Goal: Obtain resource: Obtain resource

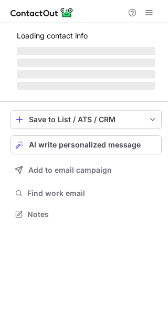
scroll to position [204, 168]
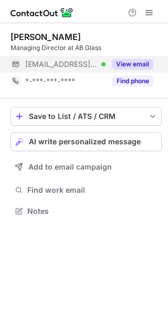
click at [153, 58] on div "View email" at bounding box center [130, 64] width 48 height 17
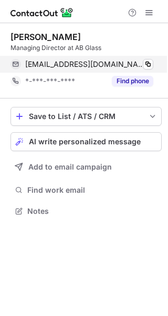
click at [154, 64] on div "nharvey@ab.glass Verified Copy" at bounding box center [82, 64] width 143 height 17
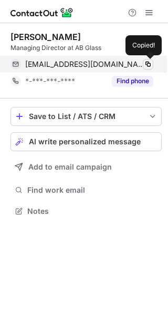
click at [149, 64] on span at bounding box center [148, 64] width 8 height 8
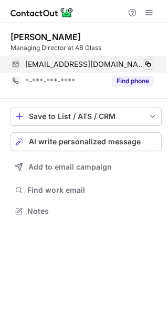
scroll to position [204, 168]
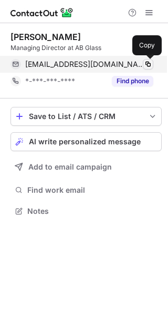
click at [148, 63] on span at bounding box center [148, 64] width 8 height 8
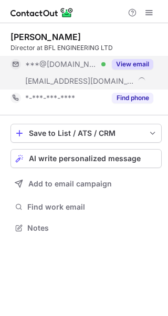
scroll to position [220, 168]
click at [136, 66] on button "View email" at bounding box center [133, 64] width 42 height 11
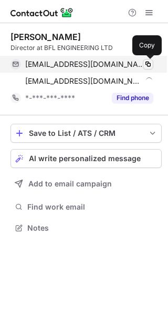
click at [150, 66] on span at bounding box center [148, 64] width 8 height 8
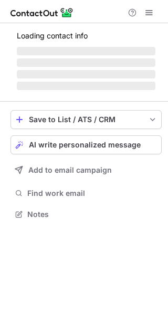
scroll to position [204, 168]
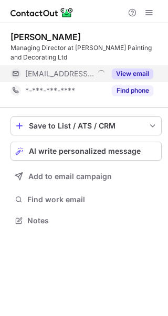
scroll to position [213, 168]
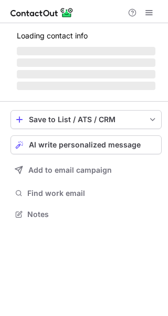
scroll to position [213, 168]
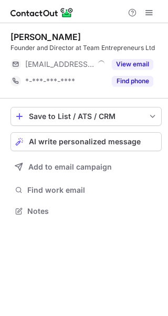
scroll to position [204, 168]
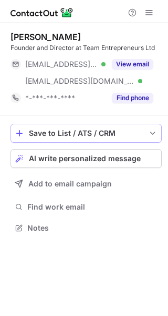
scroll to position [220, 168]
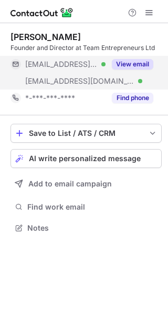
click at [135, 64] on button "View email" at bounding box center [133, 64] width 42 height 11
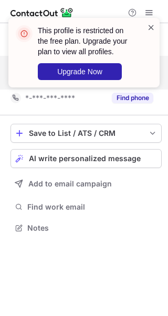
click at [152, 26] on span at bounding box center [151, 27] width 8 height 11
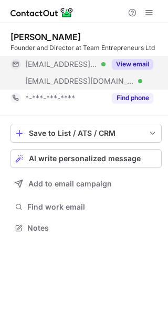
click at [153, 10] on div "This profile is restricted on the free plan. Upgrade your plan to view all prof…" at bounding box center [84, 56] width 168 height 99
click at [151, 14] on div "This profile is restricted on the free plan. Upgrade your plan to view all prof…" at bounding box center [84, 17] width 168 height 21
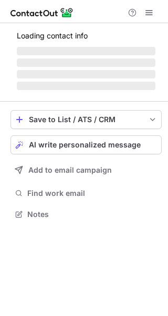
scroll to position [220, 168]
click at [150, 15] on span at bounding box center [149, 12] width 8 height 8
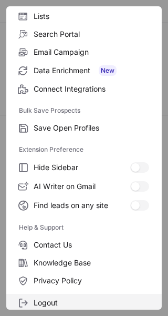
scroll to position [123, 0]
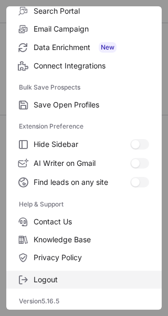
click at [51, 278] on span "Logout" at bounding box center [92, 279] width 116 height 9
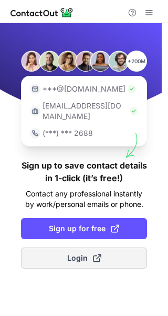
click at [88, 247] on button "Login" at bounding box center [84, 257] width 126 height 21
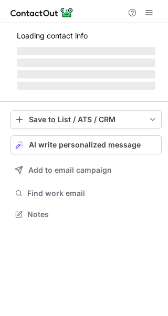
scroll to position [220, 168]
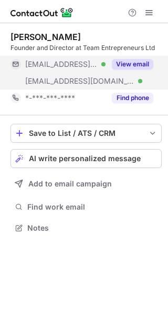
click at [140, 64] on button "View email" at bounding box center [133, 64] width 42 height 11
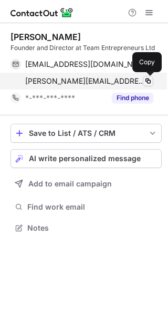
click at [148, 81] on span at bounding box center [148, 81] width 8 height 8
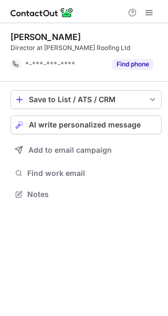
scroll to position [187, 168]
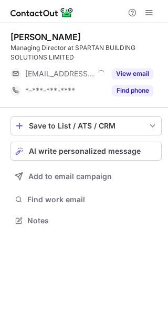
scroll to position [213, 168]
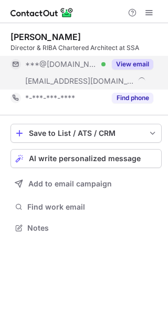
scroll to position [220, 168]
click at [132, 66] on button "View email" at bounding box center [133, 64] width 42 height 11
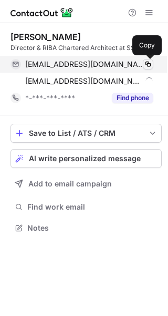
click at [152, 64] on span at bounding box center [148, 64] width 8 height 8
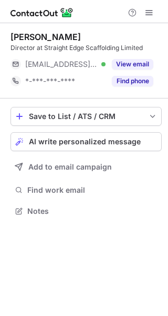
scroll to position [204, 168]
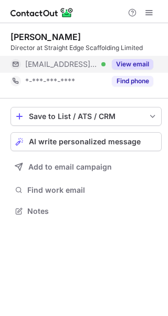
click at [125, 62] on button "View email" at bounding box center [133, 64] width 42 height 11
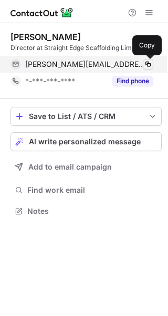
click at [147, 63] on span at bounding box center [148, 64] width 8 height 8
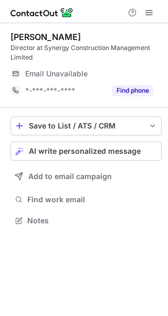
scroll to position [213, 168]
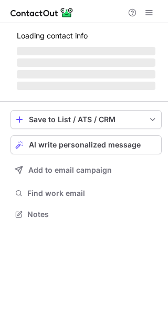
scroll to position [213, 168]
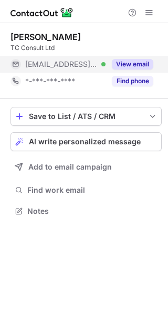
click at [124, 65] on button "View email" at bounding box center [133, 64] width 42 height 11
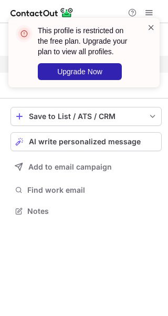
click at [153, 28] on span at bounding box center [151, 27] width 8 height 11
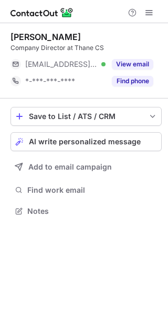
scroll to position [204, 168]
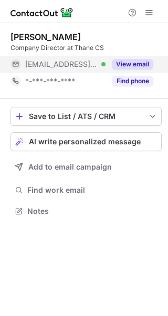
click at [117, 62] on button "View email" at bounding box center [133, 64] width 42 height 11
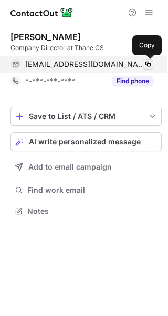
click at [147, 66] on span at bounding box center [148, 64] width 8 height 8
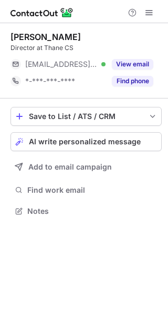
scroll to position [204, 168]
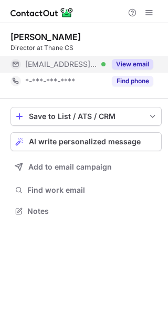
click at [125, 65] on button "View email" at bounding box center [133, 64] width 42 height 11
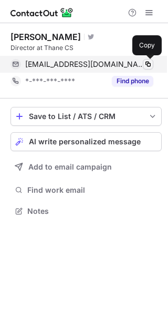
click at [143, 63] on button at bounding box center [148, 64] width 11 height 11
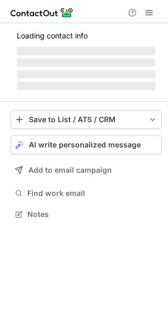
scroll to position [220, 168]
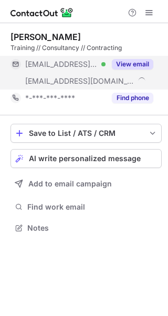
click at [147, 59] on button "View email" at bounding box center [133, 64] width 42 height 11
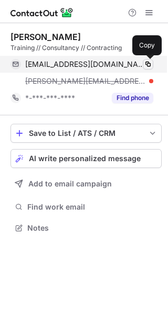
click at [146, 65] on span at bounding box center [148, 64] width 8 height 8
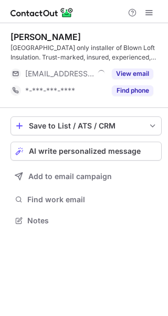
scroll to position [213, 168]
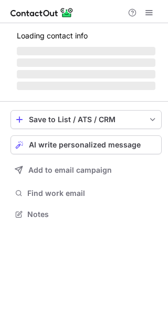
scroll to position [213, 168]
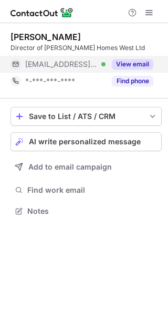
click at [132, 67] on button "View email" at bounding box center [133, 64] width 42 height 11
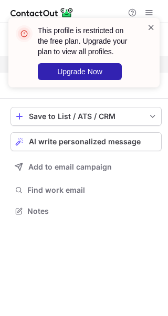
click at [149, 31] on span at bounding box center [151, 27] width 8 height 11
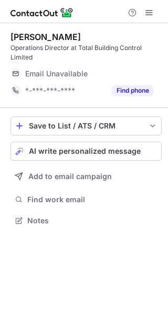
scroll to position [213, 168]
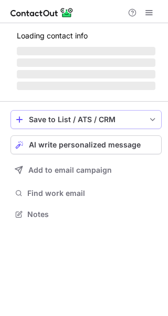
scroll to position [204, 168]
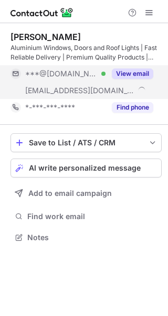
click at [126, 69] on button "View email" at bounding box center [133, 73] width 42 height 11
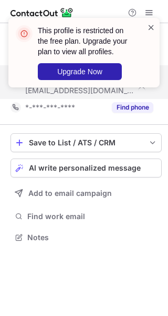
click at [149, 25] on span at bounding box center [151, 27] width 8 height 11
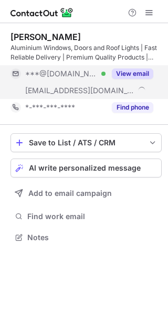
click at [147, 14] on span at bounding box center [149, 12] width 8 height 8
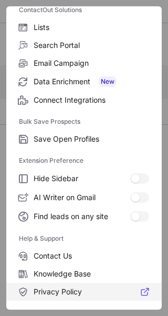
scroll to position [123, 0]
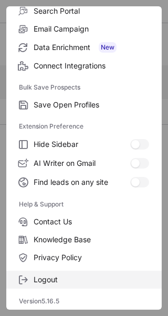
click at [53, 283] on span "Logout" at bounding box center [92, 279] width 116 height 9
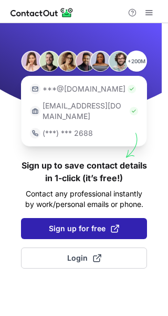
click at [115, 224] on span at bounding box center [115, 228] width 8 height 8
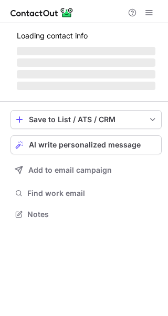
scroll to position [230, 168]
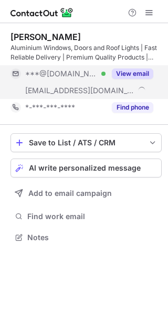
click at [129, 67] on div "View email" at bounding box center [130, 73] width 48 height 17
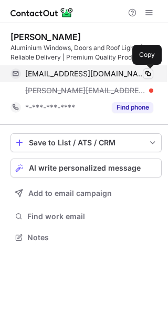
click at [145, 73] on span at bounding box center [148, 73] width 8 height 8
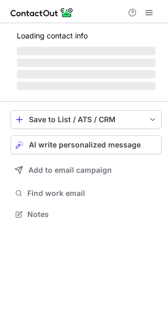
scroll to position [213, 168]
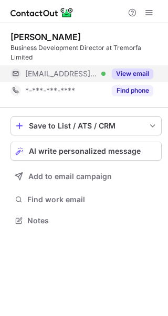
click at [125, 72] on button "View email" at bounding box center [133, 73] width 42 height 11
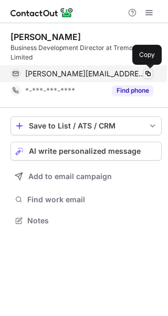
click at [150, 75] on span at bounding box center [148, 73] width 8 height 8
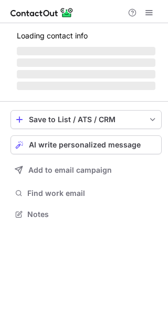
scroll to position [204, 168]
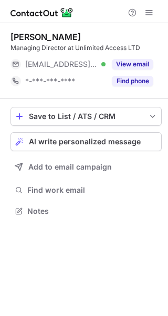
scroll to position [204, 168]
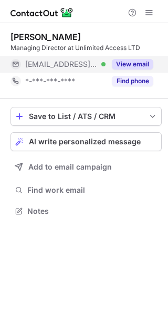
click at [117, 64] on button "View email" at bounding box center [133, 64] width 42 height 11
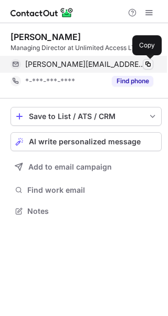
click at [152, 64] on span at bounding box center [148, 64] width 8 height 8
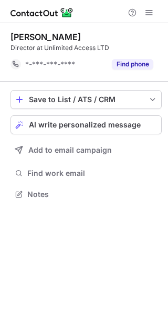
scroll to position [187, 168]
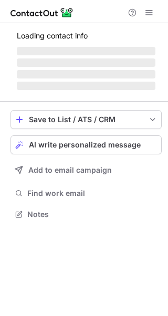
scroll to position [213, 168]
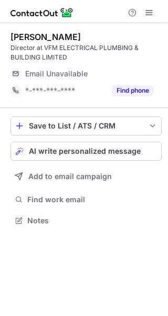
scroll to position [213, 168]
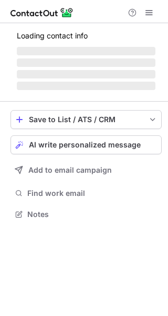
scroll to position [204, 168]
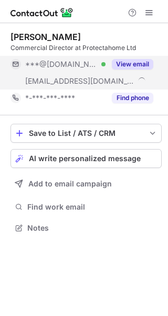
click at [123, 69] on div "View email" at bounding box center [130, 64] width 48 height 17
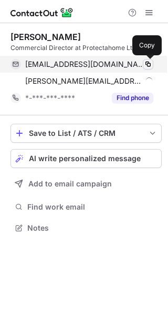
click at [150, 66] on span at bounding box center [148, 64] width 8 height 8
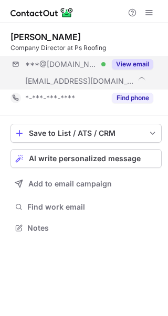
scroll to position [220, 168]
click at [136, 70] on div "View email" at bounding box center [130, 64] width 48 height 17
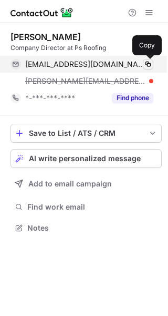
click at [145, 66] on span at bounding box center [148, 64] width 8 height 8
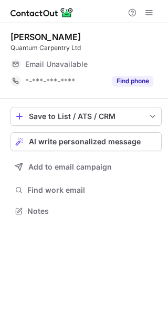
scroll to position [204, 168]
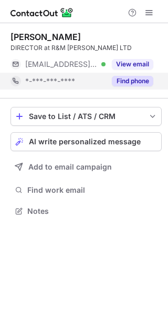
scroll to position [204, 168]
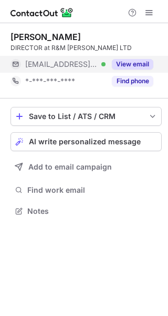
click at [139, 66] on button "View email" at bounding box center [133, 64] width 42 height 11
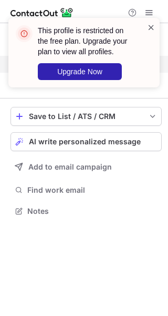
click at [155, 24] on span at bounding box center [151, 27] width 8 height 11
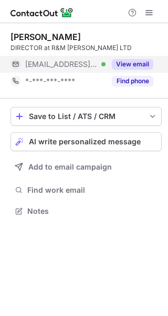
click at [148, 11] on div "This profile is restricted on the free plan. Upgrade your plan to view all prof…" at bounding box center [84, 17] width 168 height 21
click at [148, 11] on span at bounding box center [149, 12] width 8 height 8
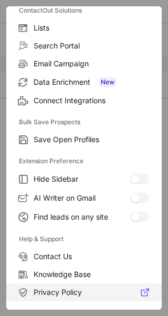
scroll to position [123, 0]
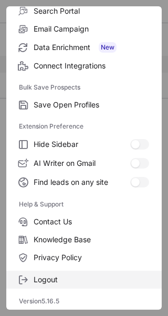
click at [43, 278] on span "Logout" at bounding box center [92, 279] width 116 height 9
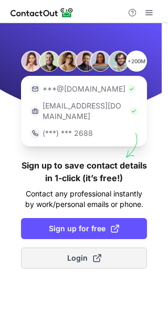
click at [86, 253] on span "Login" at bounding box center [84, 258] width 34 height 11
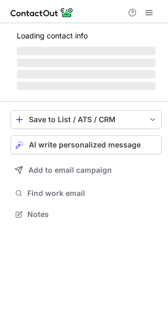
scroll to position [204, 168]
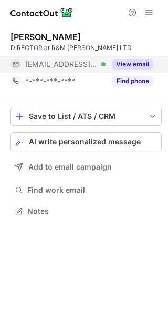
click at [128, 68] on button "View email" at bounding box center [133, 64] width 42 height 11
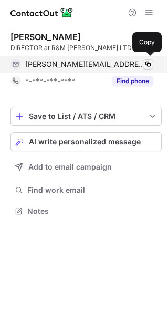
click at [145, 64] on button at bounding box center [148, 64] width 11 height 11
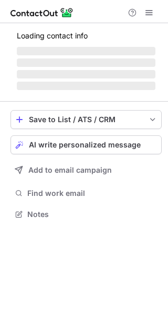
scroll to position [204, 168]
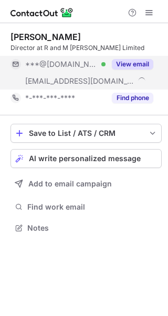
click at [133, 64] on button "View email" at bounding box center [133, 64] width 42 height 11
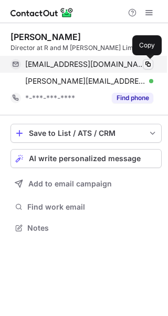
click at [150, 64] on span at bounding box center [148, 64] width 8 height 8
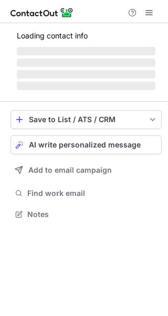
scroll to position [204, 168]
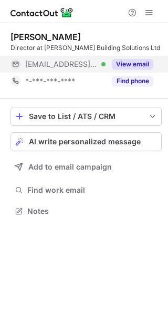
click at [137, 63] on button "View email" at bounding box center [133, 64] width 42 height 11
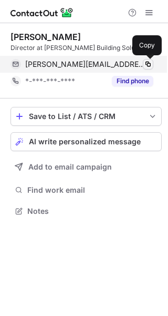
click at [148, 64] on span at bounding box center [148, 64] width 8 height 8
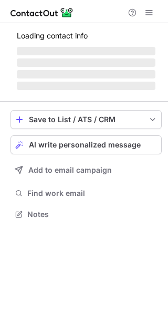
scroll to position [204, 168]
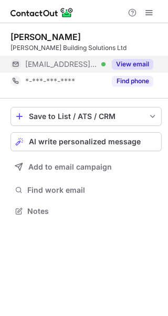
click at [131, 65] on button "View email" at bounding box center [133, 64] width 42 height 11
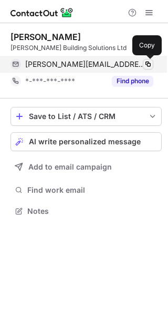
click at [145, 65] on span at bounding box center [148, 64] width 8 height 8
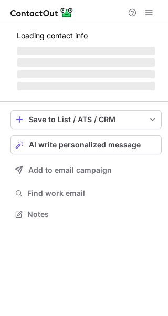
scroll to position [220, 168]
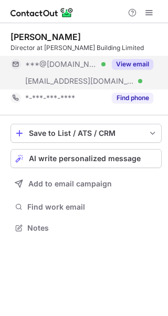
click at [132, 58] on div "View email" at bounding box center [130, 64] width 48 height 17
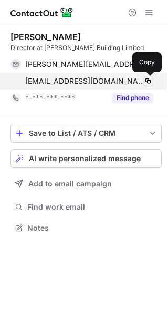
click at [151, 83] on span at bounding box center [148, 81] width 8 height 8
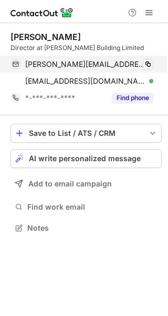
scroll to position [220, 168]
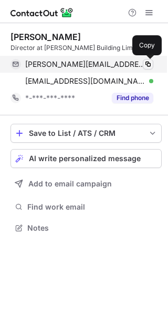
click at [152, 64] on span at bounding box center [148, 64] width 8 height 8
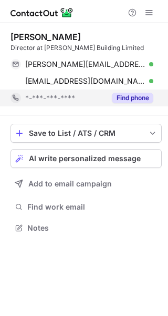
scroll to position [220, 168]
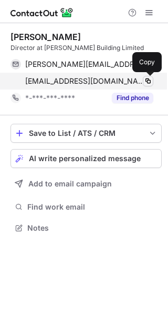
click at [149, 81] on span at bounding box center [148, 81] width 8 height 8
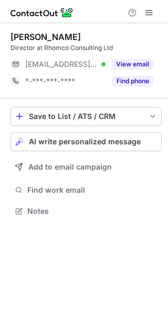
scroll to position [204, 168]
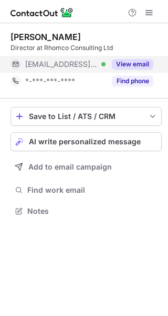
click at [130, 68] on button "View email" at bounding box center [133, 64] width 42 height 11
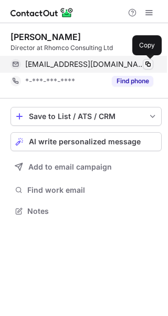
click at [147, 66] on span at bounding box center [148, 64] width 8 height 8
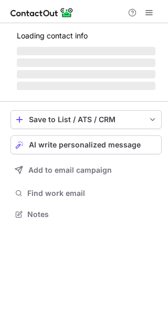
scroll to position [204, 168]
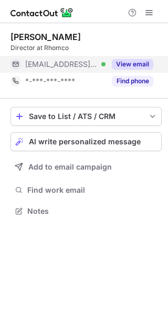
click at [119, 63] on button "View email" at bounding box center [133, 64] width 42 height 11
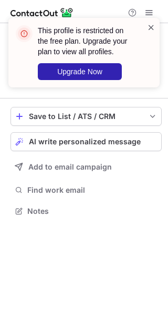
click at [152, 31] on span at bounding box center [151, 27] width 8 height 11
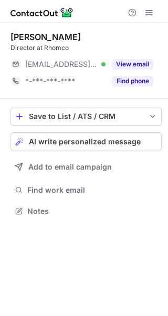
click at [150, 13] on div "This profile is restricted on the free plan. Upgrade your plan to view all prof…" at bounding box center [84, 17] width 168 height 21
click at [151, 13] on span at bounding box center [149, 12] width 8 height 8
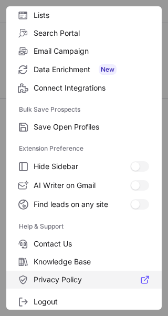
scroll to position [123, 0]
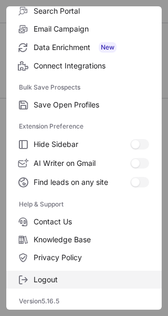
click at [49, 282] on span "Logout" at bounding box center [92, 279] width 116 height 9
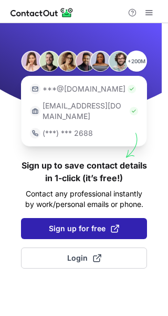
click at [94, 224] on button "Sign up for free" at bounding box center [84, 228] width 126 height 21
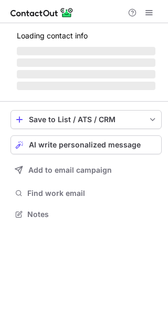
scroll to position [204, 168]
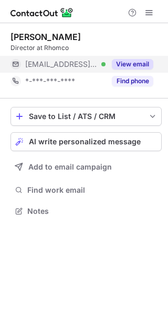
click at [136, 64] on button "View email" at bounding box center [133, 64] width 42 height 11
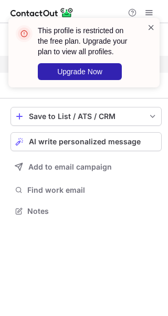
click at [151, 29] on span at bounding box center [151, 27] width 8 height 11
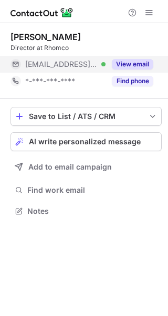
click at [149, 20] on div "This profile is restricted on the free plan. Upgrade your plan to view all prof…" at bounding box center [84, 52] width 152 height 69
click at [149, 15] on div "This profile is restricted on the free plan. Upgrade your plan to view all prof…" at bounding box center [84, 56] width 168 height 99
click at [149, 15] on div "This profile is restricted on the free plan. Upgrade your plan to view all prof…" at bounding box center [84, 17] width 168 height 21
click at [149, 14] on div "This profile is restricted on the free plan. Upgrade your plan to view all prof…" at bounding box center [84, 17] width 168 height 21
click at [147, 8] on span at bounding box center [149, 12] width 8 height 8
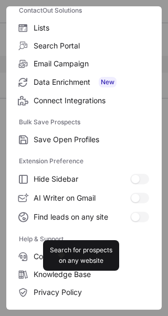
scroll to position [123, 0]
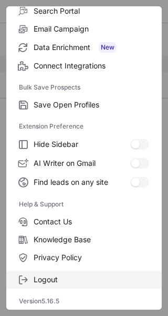
click at [54, 277] on span "Logout" at bounding box center [92, 279] width 116 height 9
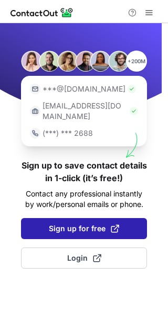
click at [86, 218] on button "Sign up for free" at bounding box center [84, 228] width 126 height 21
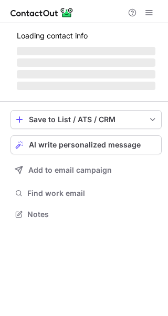
scroll to position [204, 168]
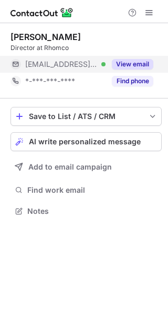
click at [138, 62] on button "View email" at bounding box center [133, 64] width 42 height 11
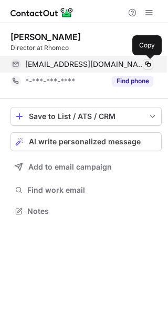
click at [149, 65] on span at bounding box center [148, 64] width 8 height 8
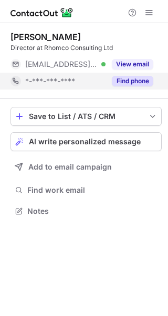
scroll to position [204, 168]
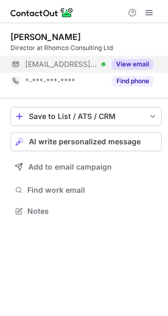
click at [138, 63] on button "View email" at bounding box center [133, 64] width 42 height 11
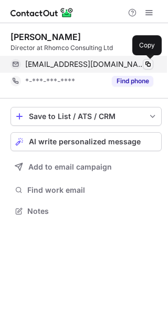
click at [148, 63] on span at bounding box center [148, 64] width 8 height 8
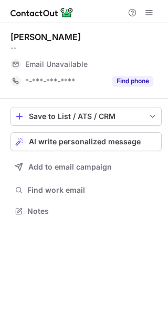
scroll to position [204, 168]
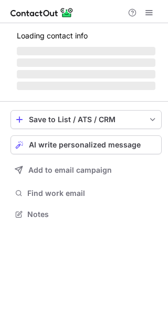
scroll to position [204, 168]
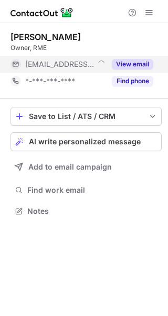
scroll to position [204, 168]
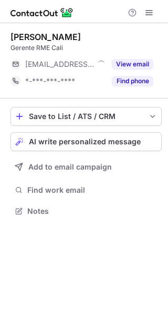
scroll to position [204, 168]
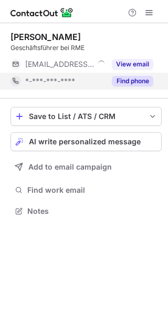
scroll to position [204, 168]
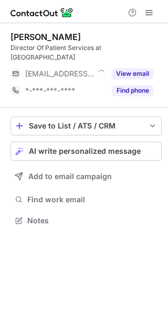
scroll to position [204, 168]
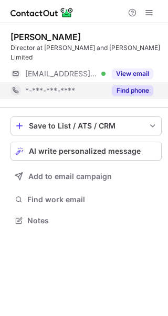
scroll to position [204, 168]
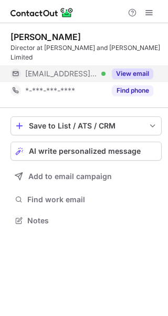
click at [128, 68] on button "View email" at bounding box center [133, 73] width 42 height 11
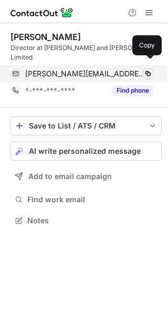
click at [143, 68] on button at bounding box center [148, 73] width 11 height 11
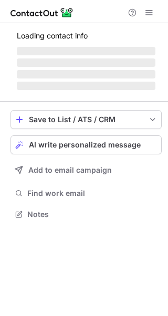
scroll to position [204, 168]
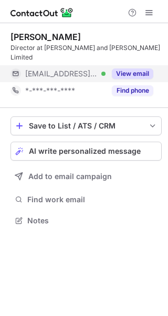
click at [144, 68] on button "View email" at bounding box center [133, 73] width 42 height 11
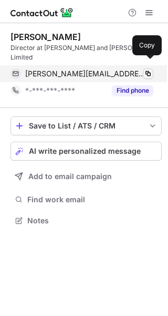
click at [150, 69] on span at bounding box center [148, 73] width 8 height 8
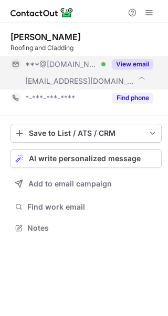
scroll to position [220, 168]
click at [139, 62] on button "View email" at bounding box center [133, 64] width 42 height 11
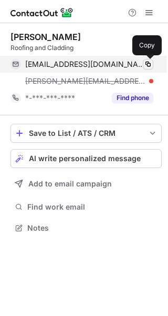
click at [149, 68] on span at bounding box center [148, 64] width 8 height 8
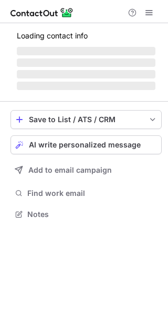
scroll to position [204, 168]
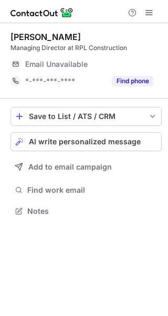
scroll to position [204, 168]
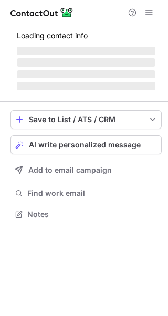
scroll to position [220, 168]
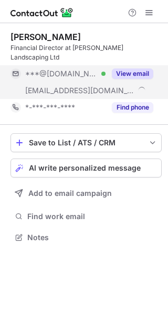
click at [113, 68] on button "View email" at bounding box center [133, 73] width 42 height 11
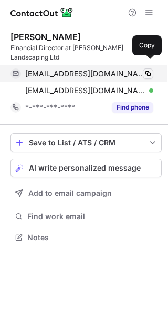
click at [148, 69] on span at bounding box center [148, 73] width 8 height 8
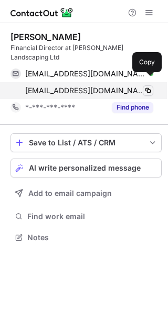
click at [149, 86] on span at bounding box center [148, 90] width 8 height 8
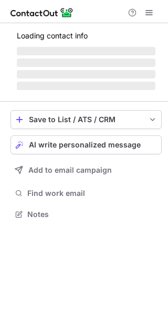
scroll to position [204, 168]
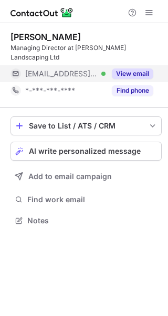
click at [137, 68] on button "View email" at bounding box center [133, 73] width 42 height 11
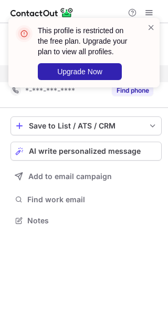
click at [149, 21] on div "This profile is restricted on the free plan. Upgrade your plan to view all prof…" at bounding box center [84, 52] width 152 height 69
click at [149, 24] on span at bounding box center [151, 27] width 8 height 11
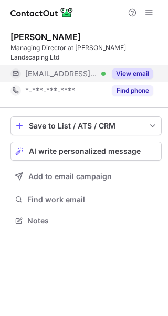
click at [148, 12] on div "This profile is restricted on the free plan. Upgrade your plan to view all prof…" at bounding box center [84, 17] width 168 height 21
click at [148, 12] on span at bounding box center [149, 12] width 8 height 8
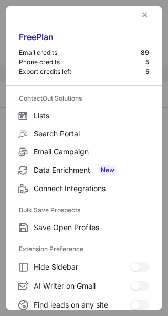
click at [148, 12] on div at bounding box center [84, 14] width 156 height 17
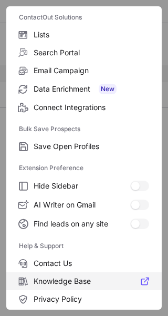
scroll to position [123, 0]
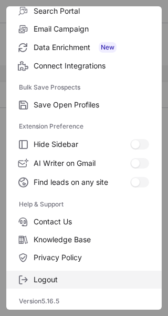
click at [61, 280] on span "Logout" at bounding box center [92, 279] width 116 height 9
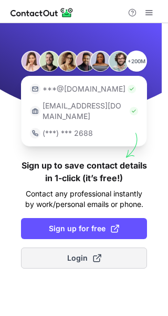
click at [88, 255] on button "Login" at bounding box center [84, 257] width 126 height 21
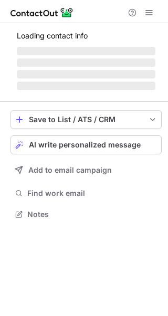
scroll to position [5, 5]
click at [146, 14] on span at bounding box center [149, 12] width 8 height 8
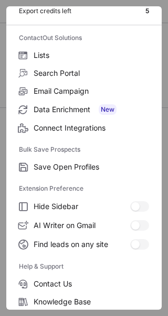
scroll to position [123, 0]
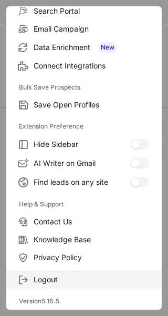
click at [53, 278] on span "Logout" at bounding box center [92, 279] width 116 height 9
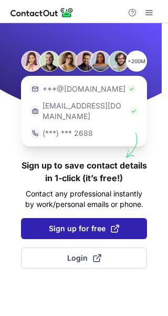
click at [89, 227] on button "Sign up for free" at bounding box center [84, 228] width 126 height 21
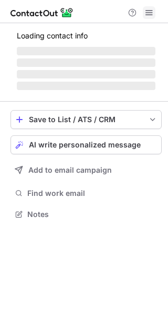
scroll to position [5, 5]
click at [146, 12] on span at bounding box center [149, 12] width 8 height 8
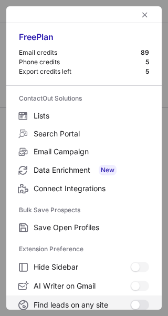
scroll to position [123, 0]
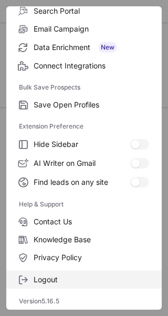
click at [38, 278] on span "Logout" at bounding box center [92, 279] width 116 height 9
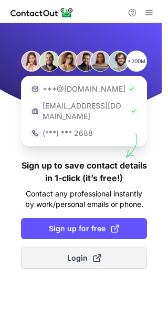
click at [110, 247] on button "Login" at bounding box center [84, 257] width 126 height 21
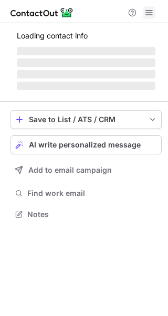
scroll to position [5, 5]
click at [146, 16] on span at bounding box center [149, 12] width 8 height 8
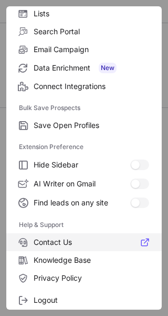
scroll to position [123, 0]
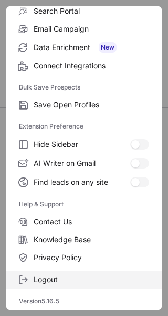
click at [56, 279] on span "Logout" at bounding box center [92, 279] width 116 height 9
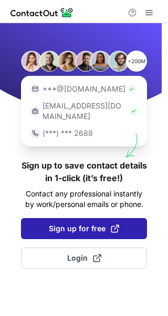
click at [92, 226] on button "Sign up for free" at bounding box center [84, 228] width 126 height 21
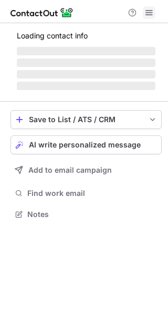
scroll to position [5, 5]
click at [149, 13] on span at bounding box center [149, 12] width 8 height 8
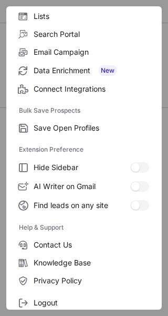
scroll to position [123, 0]
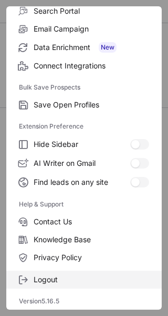
click at [38, 285] on label "Logout" at bounding box center [84, 279] width 156 height 18
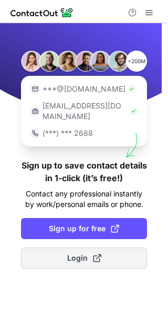
click at [74, 253] on span "Login" at bounding box center [84, 258] width 34 height 11
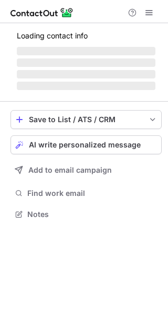
scroll to position [204, 168]
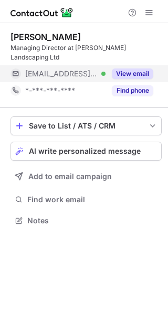
click at [127, 68] on button "View email" at bounding box center [133, 73] width 42 height 11
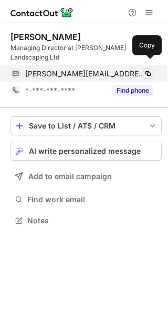
click at [148, 69] on span at bounding box center [148, 73] width 8 height 8
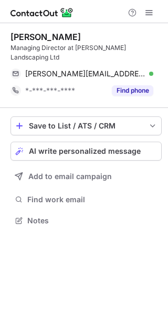
scroll to position [204, 168]
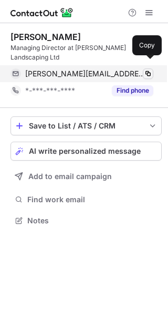
click at [151, 69] on span at bounding box center [148, 73] width 8 height 8
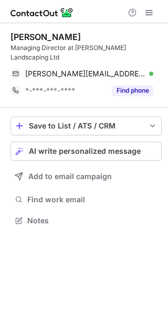
scroll to position [204, 168]
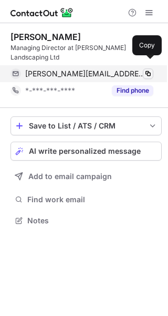
click at [152, 69] on span at bounding box center [148, 73] width 8 height 8
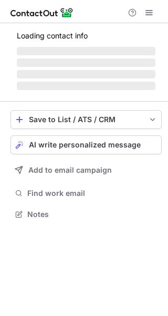
scroll to position [204, 168]
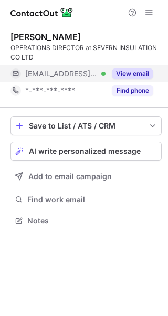
click at [125, 71] on button "View email" at bounding box center [133, 73] width 42 height 11
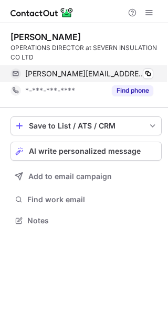
click at [154, 73] on div "[PERSON_NAME][EMAIL_ADDRESS][DOMAIN_NAME] Verified Copy" at bounding box center [82, 73] width 143 height 17
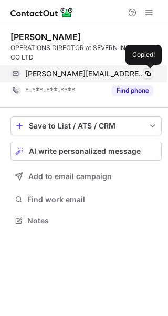
click at [147, 71] on span at bounding box center [148, 73] width 8 height 8
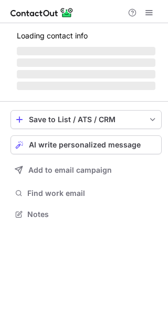
scroll to position [213, 168]
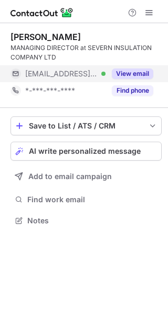
click at [126, 74] on button "View email" at bounding box center [133, 73] width 42 height 11
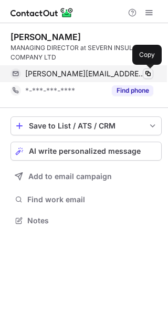
click at [146, 75] on span at bounding box center [148, 73] width 8 height 8
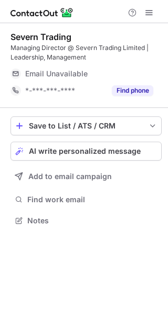
scroll to position [213, 168]
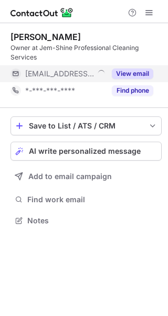
scroll to position [213, 168]
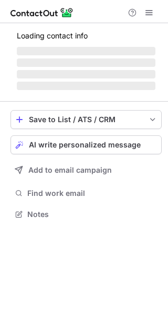
scroll to position [213, 168]
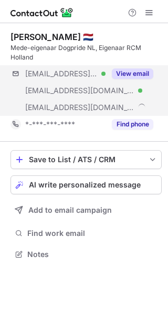
scroll to position [247, 168]
click at [128, 79] on div "View email" at bounding box center [130, 73] width 48 height 17
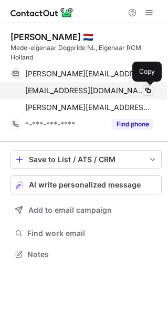
click at [148, 91] on span at bounding box center [148, 90] width 8 height 8
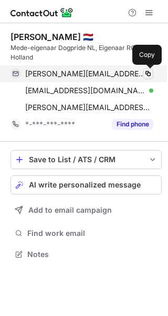
click at [148, 75] on span at bounding box center [148, 73] width 8 height 8
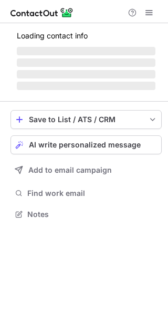
scroll to position [204, 168]
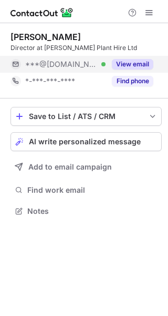
click at [132, 67] on button "View email" at bounding box center [133, 64] width 42 height 11
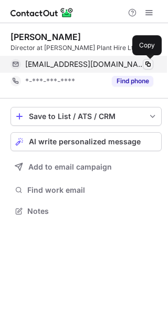
click at [147, 65] on span at bounding box center [148, 64] width 8 height 8
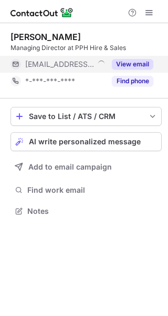
scroll to position [204, 168]
click at [129, 65] on button "View email" at bounding box center [133, 64] width 42 height 11
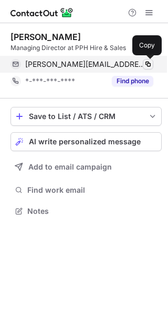
click at [145, 63] on span at bounding box center [148, 64] width 8 height 8
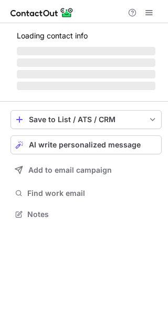
scroll to position [213, 168]
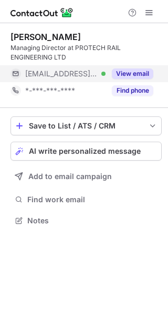
click at [127, 71] on button "View email" at bounding box center [133, 73] width 42 height 11
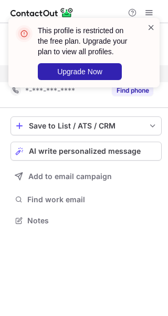
click at [152, 27] on span at bounding box center [151, 27] width 8 height 11
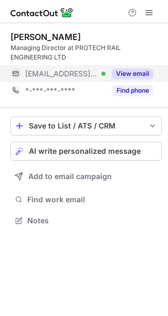
click at [152, 5] on div at bounding box center [84, 11] width 168 height 23
click at [147, 8] on span at bounding box center [149, 12] width 8 height 8
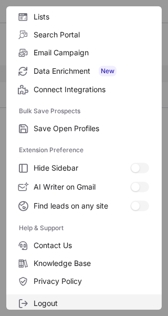
scroll to position [123, 0]
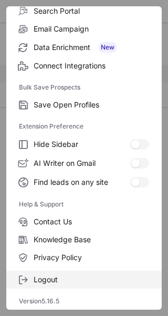
click at [48, 282] on span "Logout" at bounding box center [92, 279] width 116 height 9
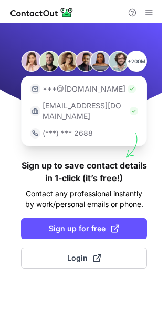
click at [72, 232] on div "+200M ***@gmail.com ***@company.com (***) *** 2688 Sign up to save contact deta…" at bounding box center [84, 169] width 168 height 293
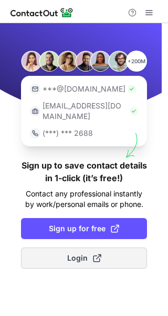
click at [75, 247] on button "Login" at bounding box center [84, 257] width 126 height 21
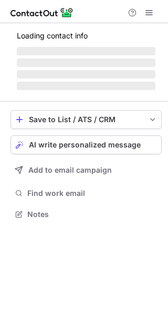
scroll to position [213, 168]
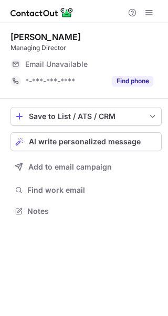
scroll to position [204, 168]
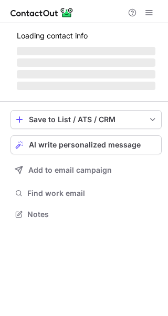
scroll to position [220, 168]
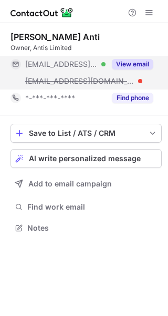
click at [128, 61] on div "View email" at bounding box center [130, 64] width 48 height 17
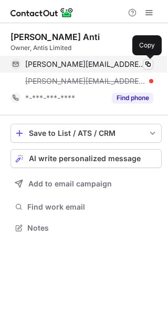
click at [147, 66] on span at bounding box center [148, 64] width 8 height 8
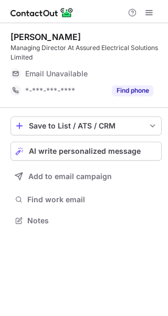
scroll to position [213, 168]
